Goal: Task Accomplishment & Management: Use online tool/utility

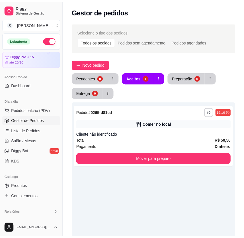
scroll to position [26, 0]
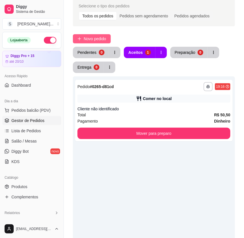
click at [105, 38] on span "Novo pedido" at bounding box center [95, 39] width 23 height 6
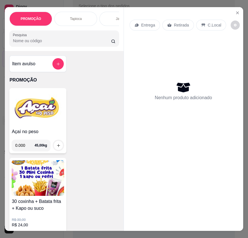
click at [45, 114] on img at bounding box center [38, 108] width 52 height 36
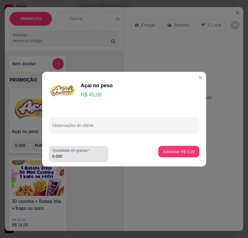
click at [74, 155] on input "0.000" at bounding box center [78, 156] width 52 height 6
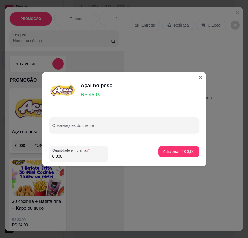
click at [94, 154] on input "0.000" at bounding box center [78, 156] width 52 height 6
type input "0.678"
drag, startPoint x: 92, startPoint y: 155, endPoint x: 89, endPoint y: 155, distance: 3.4
click at [92, 155] on input "0.678" at bounding box center [78, 156] width 52 height 6
click at [88, 155] on input "0.678" at bounding box center [78, 156] width 52 height 6
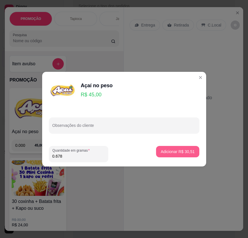
click at [185, 151] on p "Adicionar R$ 30,51" at bounding box center [178, 152] width 34 height 6
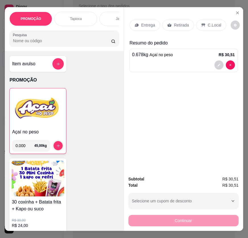
click at [178, 27] on div "Retirada" at bounding box center [178, 25] width 32 height 11
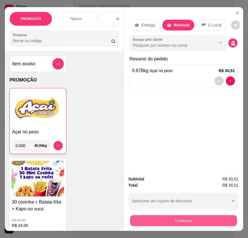
click at [170, 221] on button "Continuar" at bounding box center [183, 220] width 107 height 11
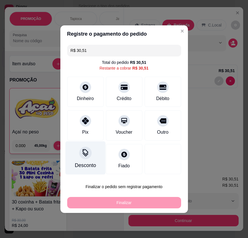
click at [85, 133] on div "Pix" at bounding box center [85, 132] width 6 height 7
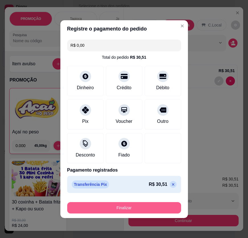
click at [125, 205] on button "Finalizar" at bounding box center [124, 207] width 114 height 11
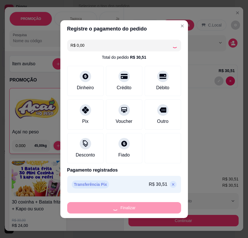
type input "-R$ 30,51"
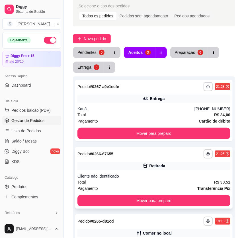
click at [161, 176] on div "Cliente não identificado" at bounding box center [154, 176] width 153 height 6
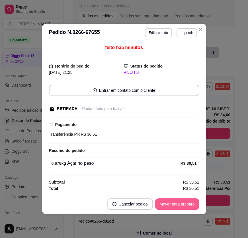
click at [175, 204] on button "Mover para preparo" at bounding box center [177, 203] width 44 height 11
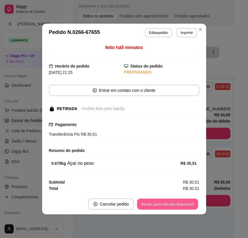
click at [176, 205] on button "Mover para retirada disponível" at bounding box center [167, 204] width 61 height 11
click at [176, 205] on button "Mover para finalizado" at bounding box center [175, 203] width 47 height 11
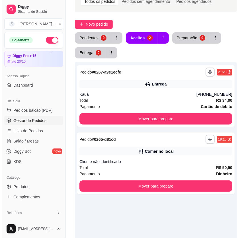
scroll to position [103, 0]
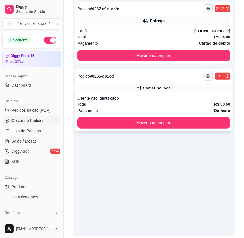
click at [159, 98] on div "Cliente não identificado" at bounding box center [154, 98] width 153 height 6
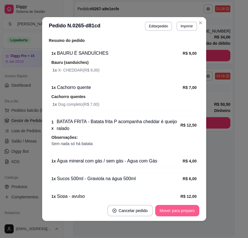
click at [159, 211] on button "Mover para preparo" at bounding box center [177, 210] width 44 height 11
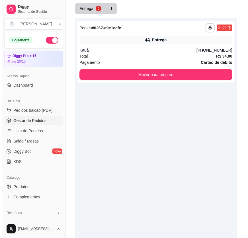
scroll to position [52, 0]
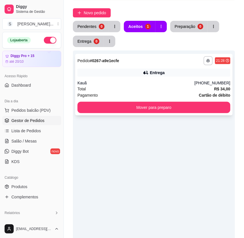
click at [160, 85] on div "Kauã" at bounding box center [136, 83] width 117 height 6
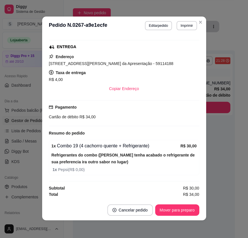
scroll to position [1, 0]
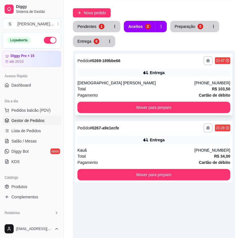
click at [155, 84] on div "[DEMOGRAPHIC_DATA] [PERSON_NAME]" at bounding box center [136, 83] width 117 height 6
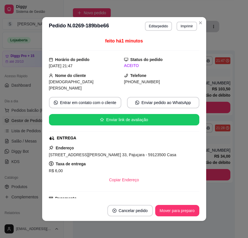
drag, startPoint x: 131, startPoint y: 82, endPoint x: 162, endPoint y: 82, distance: 30.8
click at [162, 82] on div "[PHONE_NUMBER]" at bounding box center [161, 82] width 75 height 6
copy span "9464-4413"
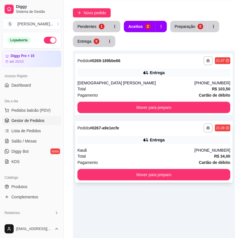
click at [199, 154] on div "Total R$ 34,00" at bounding box center [154, 156] width 153 height 6
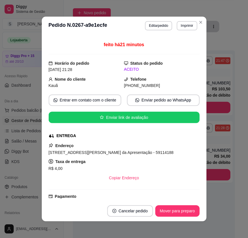
scroll to position [123, 0]
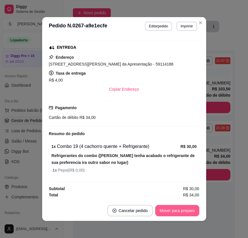
click at [180, 209] on button "Mover para preparo" at bounding box center [177, 210] width 44 height 11
click at [180, 211] on button "Mover para entrega" at bounding box center [177, 210] width 44 height 11
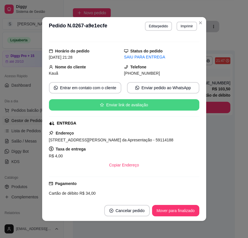
scroll to position [0, 0]
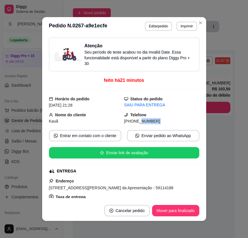
drag, startPoint x: 131, startPoint y: 121, endPoint x: 159, endPoint y: 125, distance: 28.2
click at [159, 125] on div "Atenção Seu período de teste acabou no dia Invalid Date . Essa funcionalidade e…" at bounding box center [124, 118] width 150 height 160
copy div "8740-8955 Entrar em contato com o cliente Enviar pedido ao WhatsApp Enviar link…"
